Goal: Communication & Community: Answer question/provide support

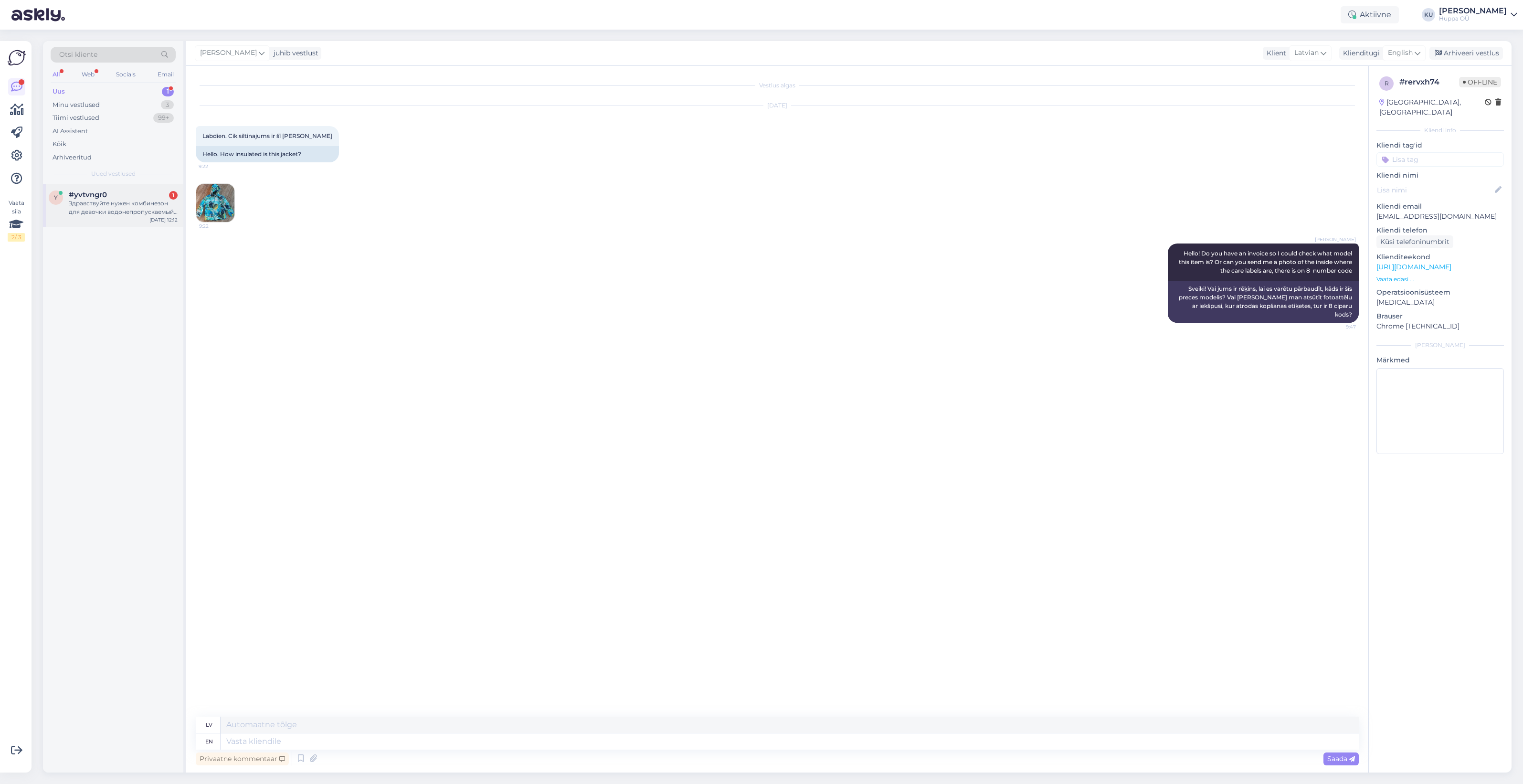
click at [105, 212] on div "Здравствуйте нужен комбинезон для девочки водонепропускаемый рост 92" at bounding box center [123, 208] width 109 height 17
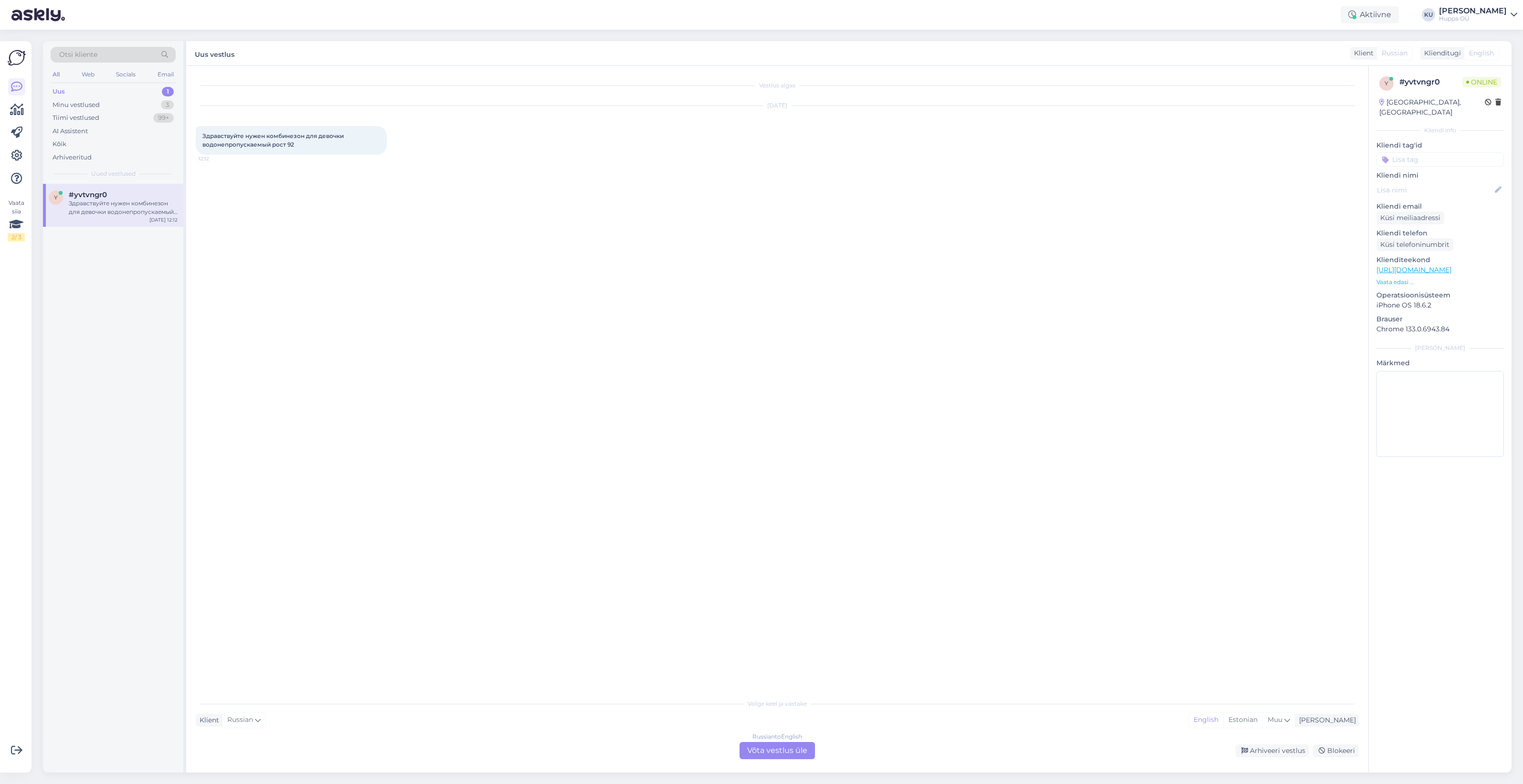
click at [795, 748] on div "Russian to English Võta vestlus üle" at bounding box center [777, 750] width 75 height 17
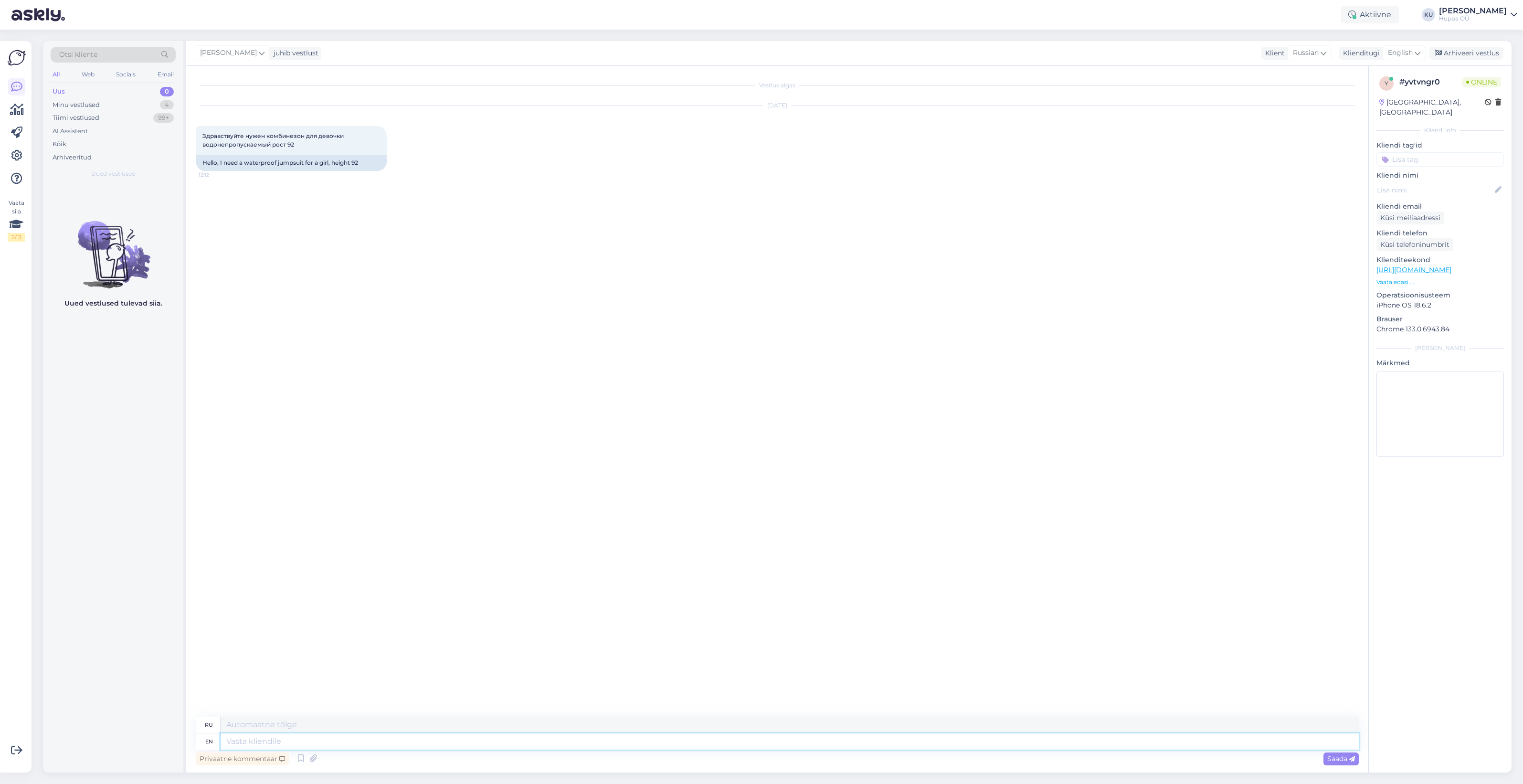
click at [257, 737] on textarea at bounding box center [790, 741] width 1138 height 16
type textarea "Hello"
type textarea "Привет"
type textarea "Hello!"
type textarea "Привет!"
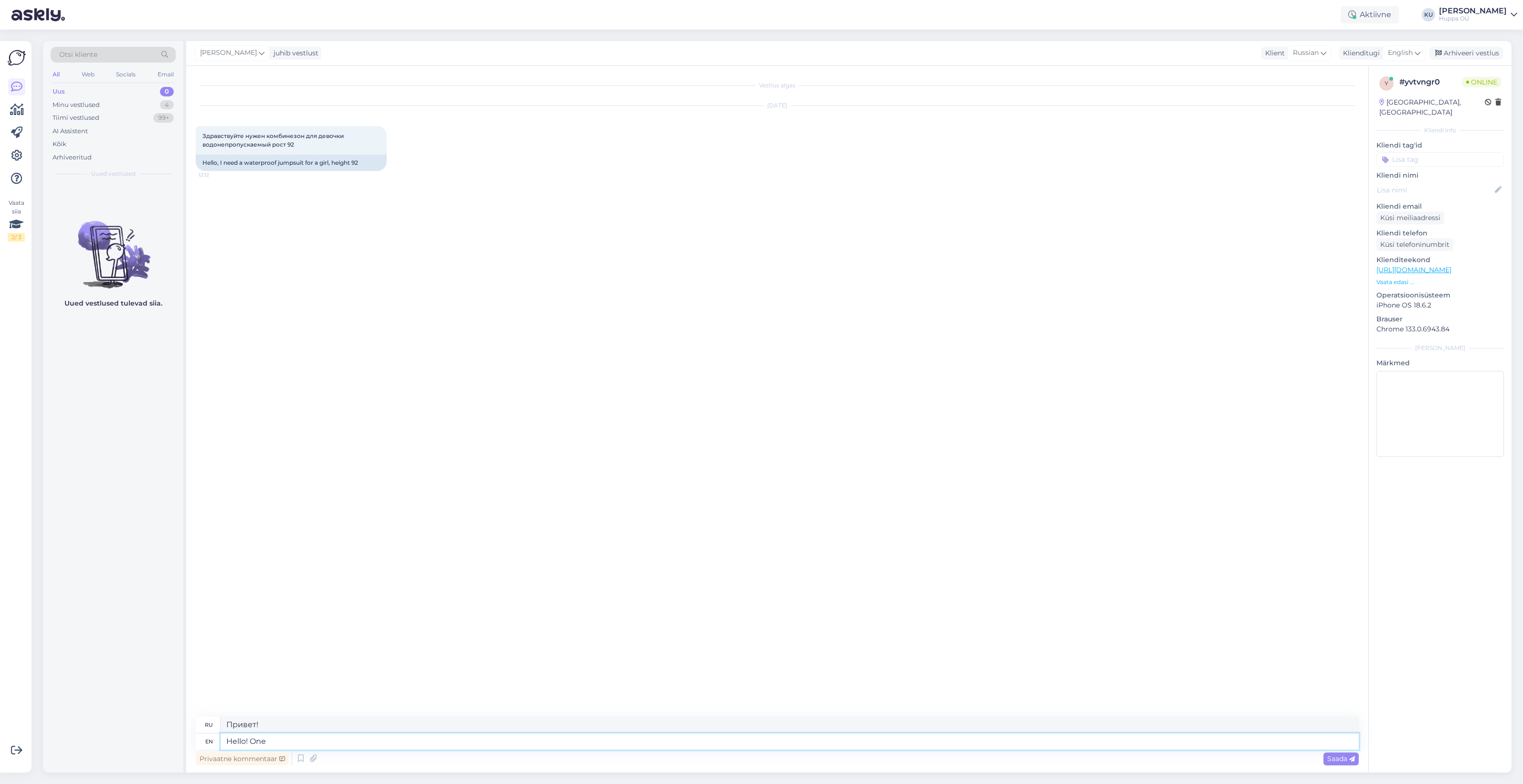
type textarea "Hello! One s"
type textarea "Привет! Один"
type textarea "Hello! One second, l"
type textarea "Привет! Одну секунду."
type textarea "Hello! One second, let m"
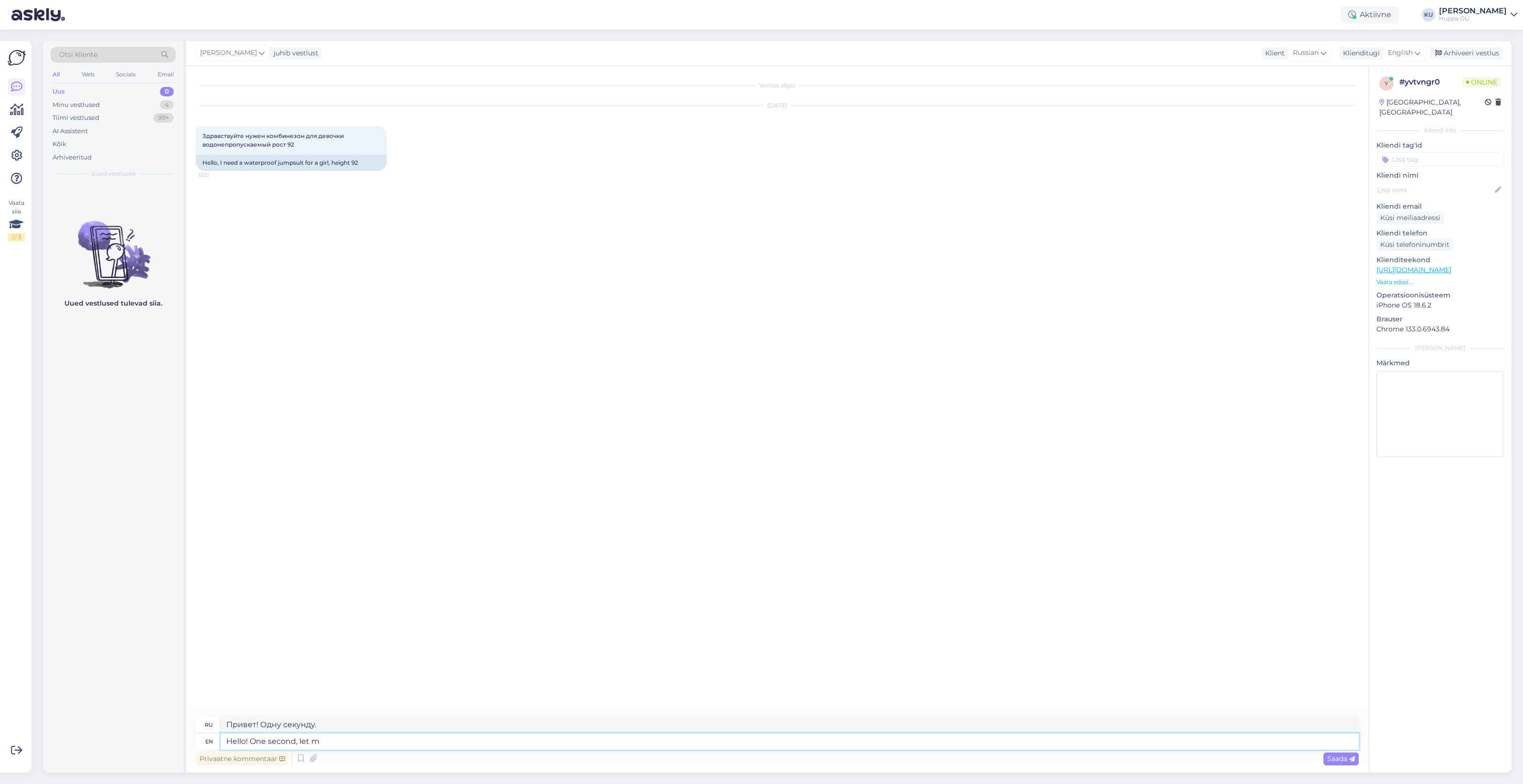
type textarea "Привет! Одну секунду, дайте"
type textarea "Hello! One second, let me c"
type textarea "Привет! Одну секунду, дай мне"
type textarea "Hello! One second, let me check"
type textarea "Привет! Одну секунду, дай-ка я проверю."
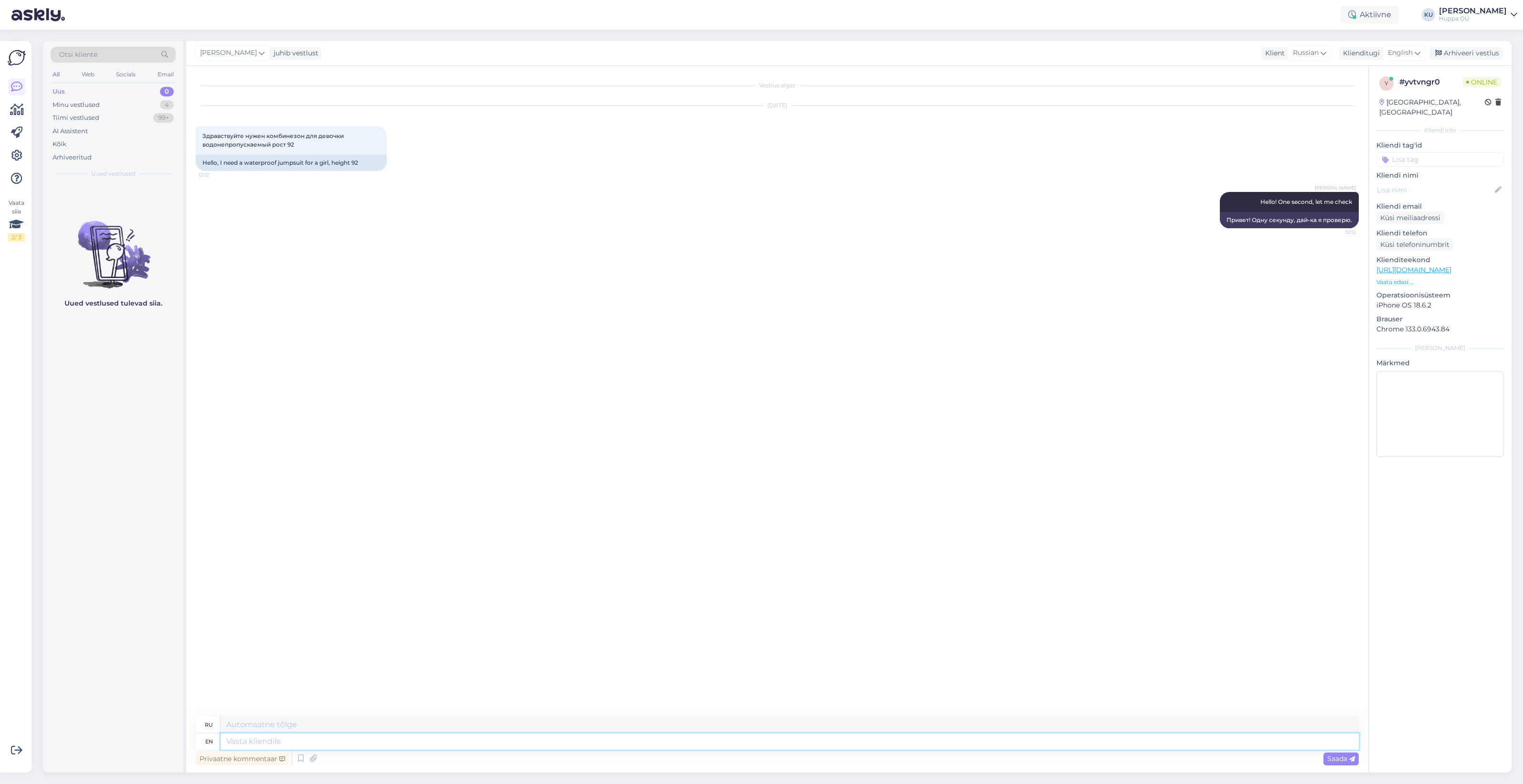
click at [242, 739] on textarea at bounding box center [790, 741] width 1138 height 16
type textarea "Here a"
type textarea "Здесь"
type textarea "Here are t"
type textarea "Вот"
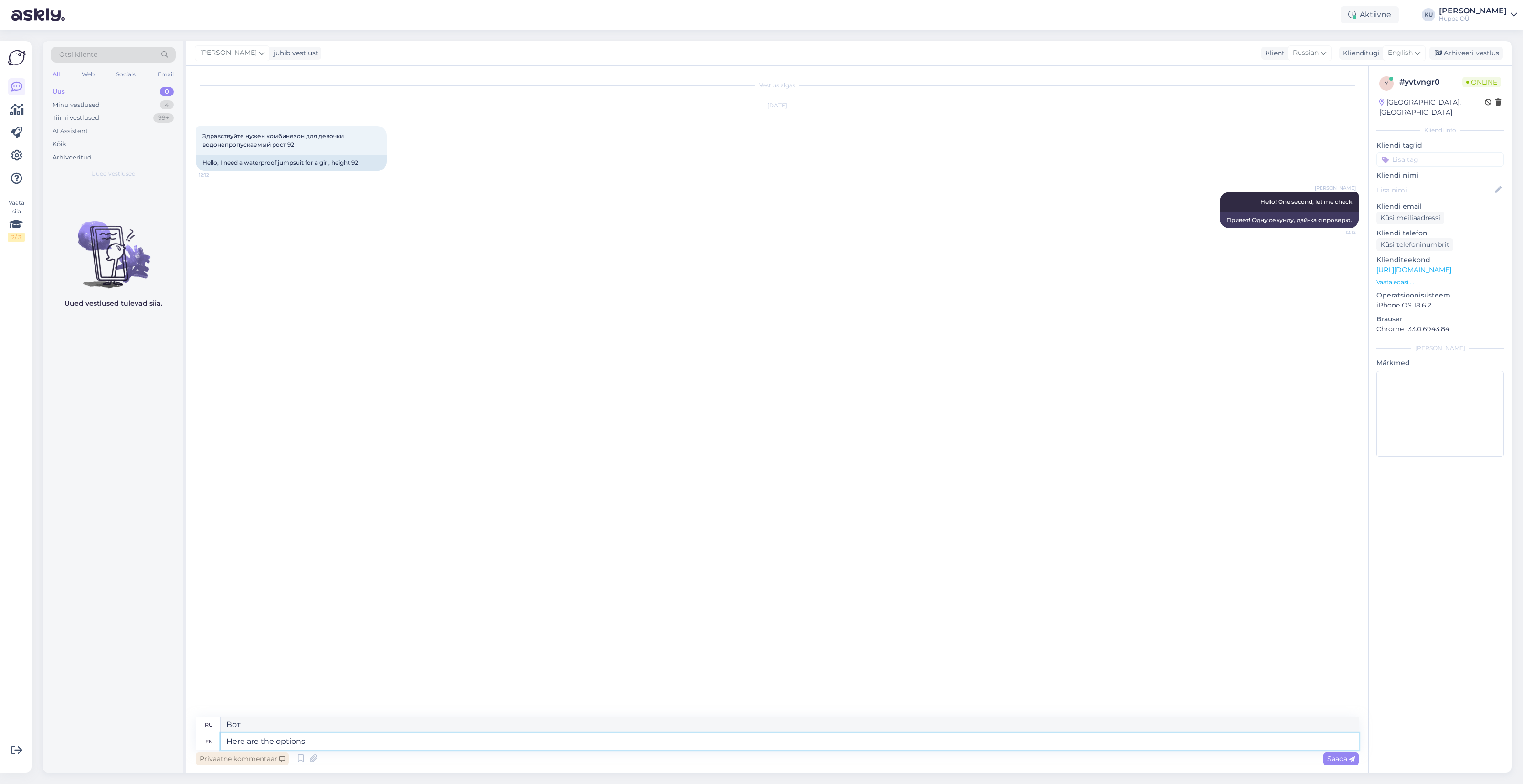
type textarea "Here are the options"
type textarea "Вот варианты"
type textarea "Here are the options (fro"
type textarea "Вот варианты (из"
type textarea "Here are the options (fro spring/autumn o"
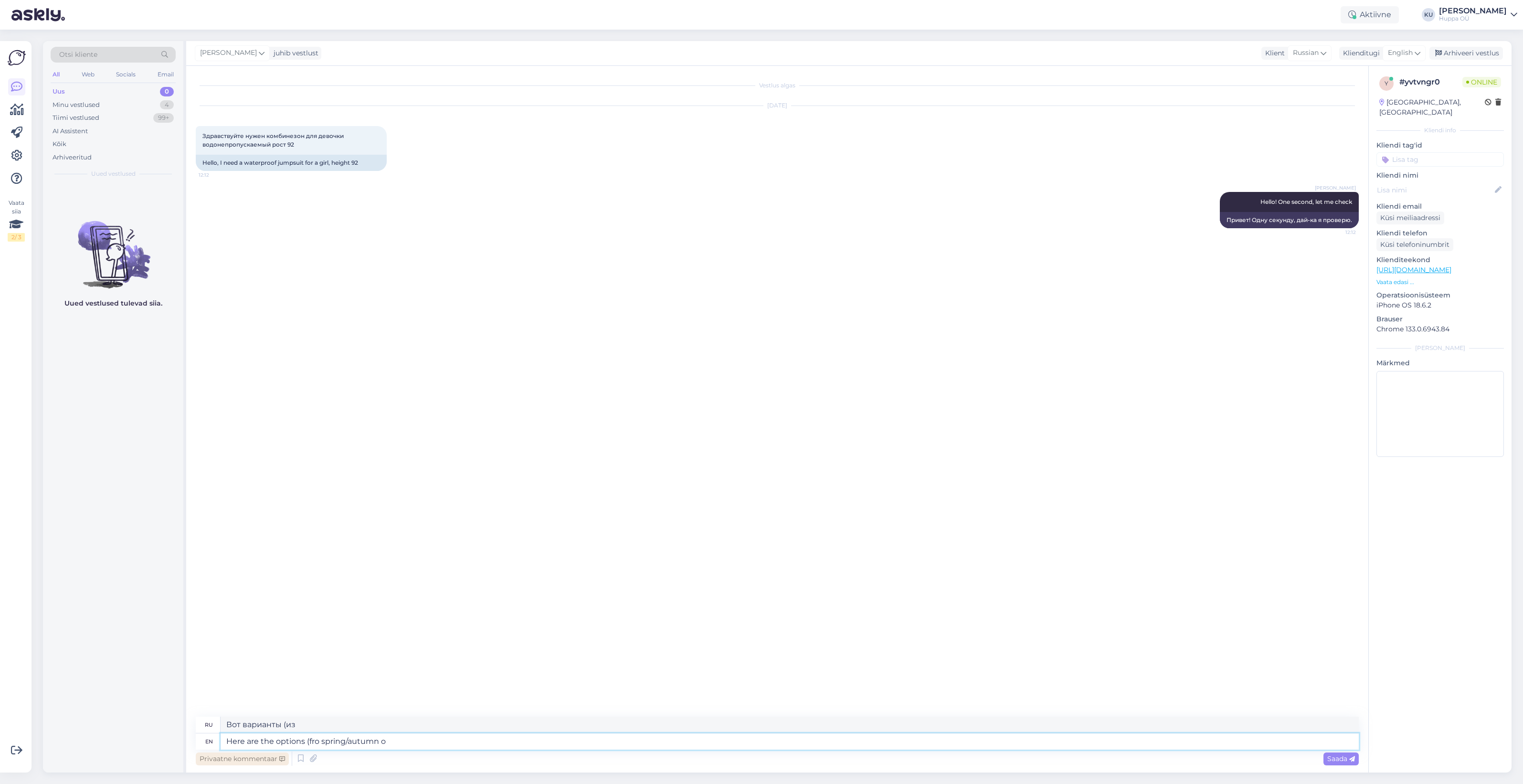
type textarea "Вот варианты (на весну/осень)"
type textarea "Here are the options (fro spring/autumn over"
type textarea "Вот варианты (с весны/осени)"
type textarea "Here are the options (fro spring/autumn overalls)"
type textarea "Вот варианты (комбинезоны весна/осень)"
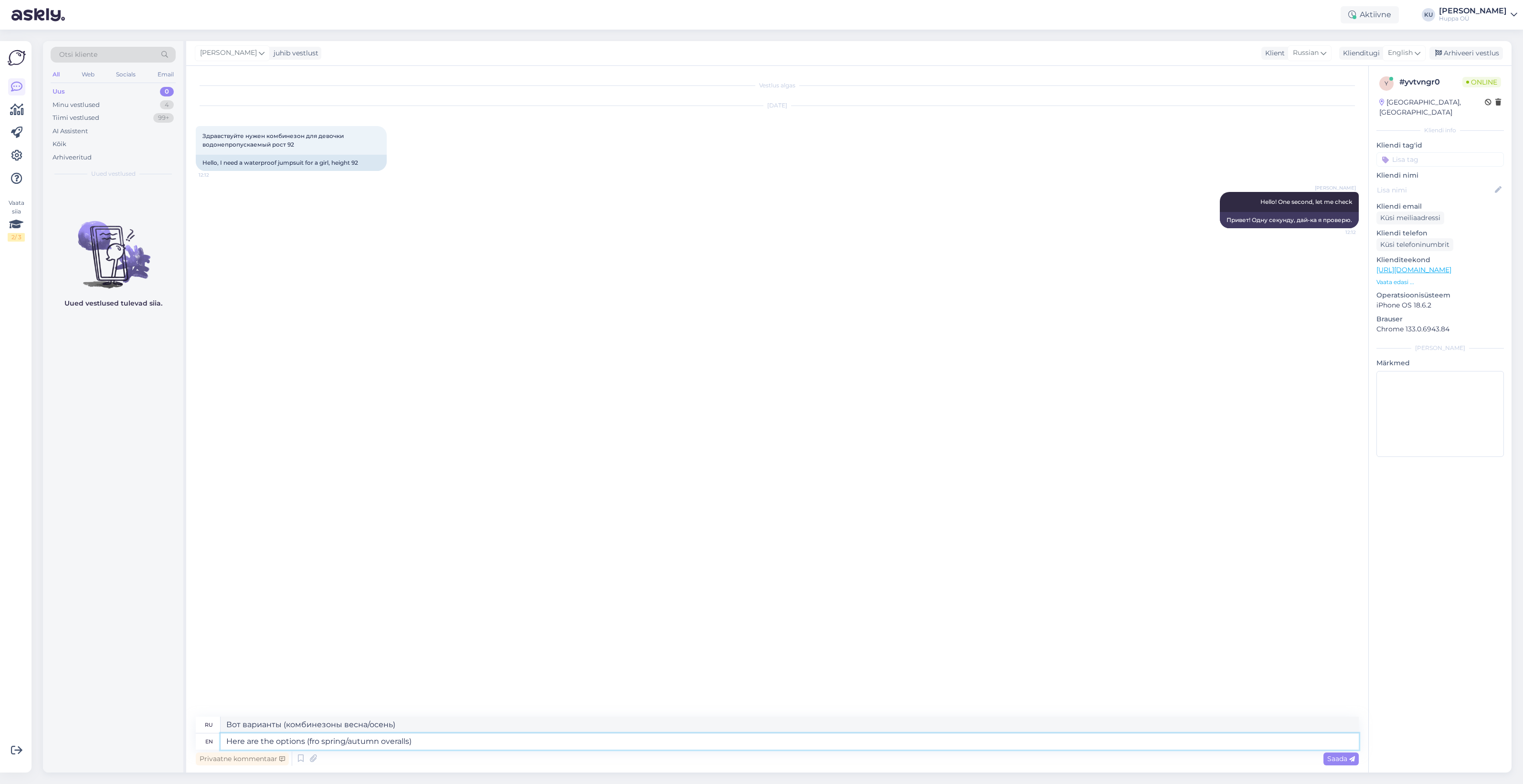
click at [318, 741] on textarea "Here are the options (fro spring/autumn overalls)" at bounding box center [790, 741] width 1138 height 16
type textarea "Here are the options (for spring/autumn overalls)"
type textarea "Вот варианты (для весенне-осенних комбинезонов)"
click at [439, 744] on textarea "Here are the options (for spring/autumn overalls)" at bounding box center [790, 741] width 1138 height 16
type textarea "Here are the options (for spring/autumn overalls):"
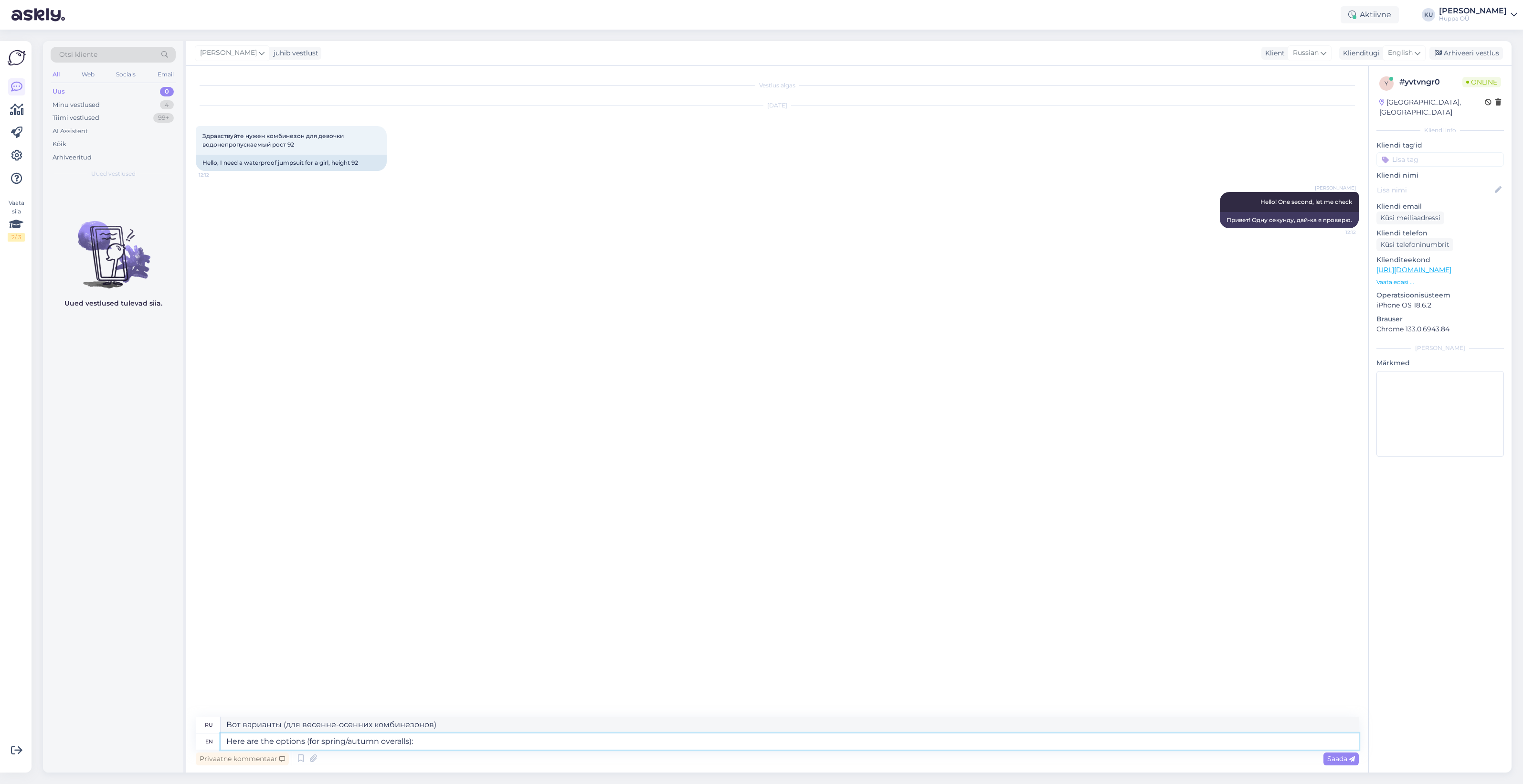
type textarea "Вот варианты (для весенне-осенних комбинезонов):"
paste textarea "https://[DOMAIN_NAME]/fi/product-category/lapset/page/2/?orderby=date&filters=p…"
type textarea "Here are the options (for spring/autumn overalls): https://[DOMAIN_NAME]/fi/pro…"
type textarea "Вот варианты (весенне-осенних комбинезонов): [URL][DOMAIN_NAME] [1286]|koko[494…"
